Goal: Task Accomplishment & Management: Complete application form

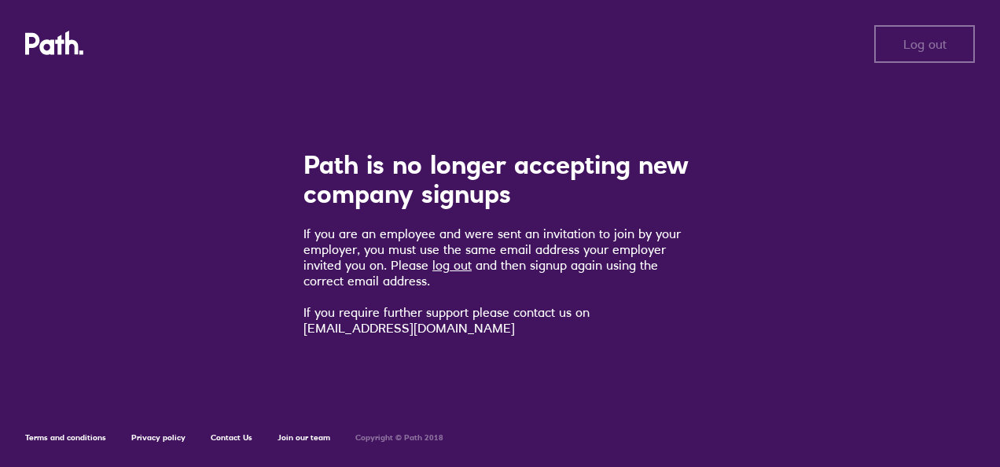
click at [450, 263] on link "log out" at bounding box center [451, 265] width 39 height 16
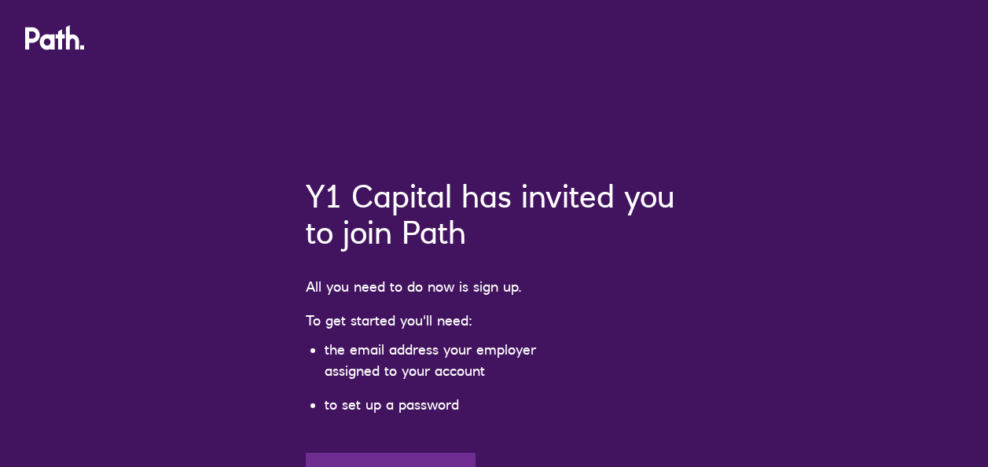
scroll to position [147, 0]
